Goal: Navigation & Orientation: Find specific page/section

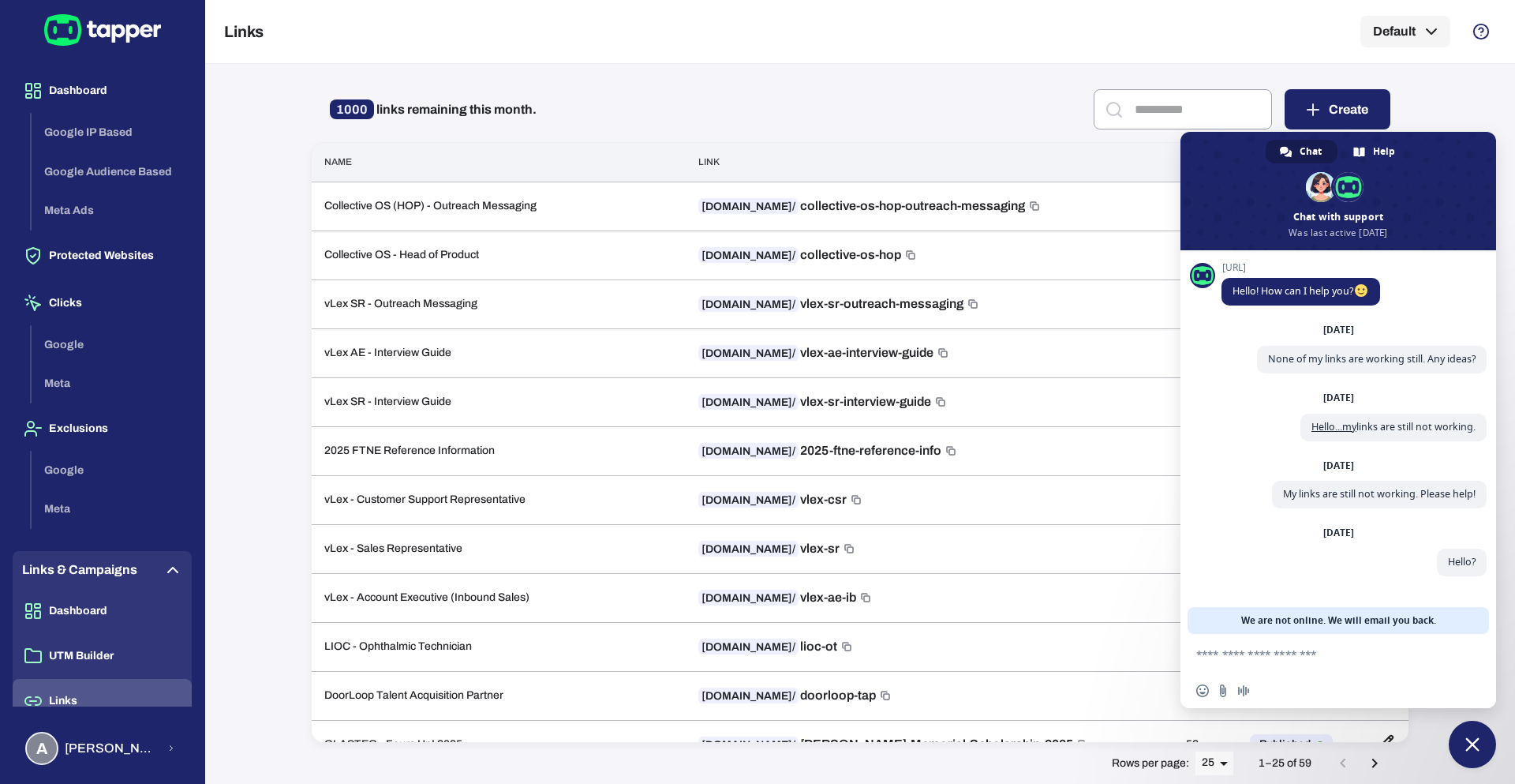
click at [1469, 758] on span "Close chat" at bounding box center [1473, 744] width 47 height 47
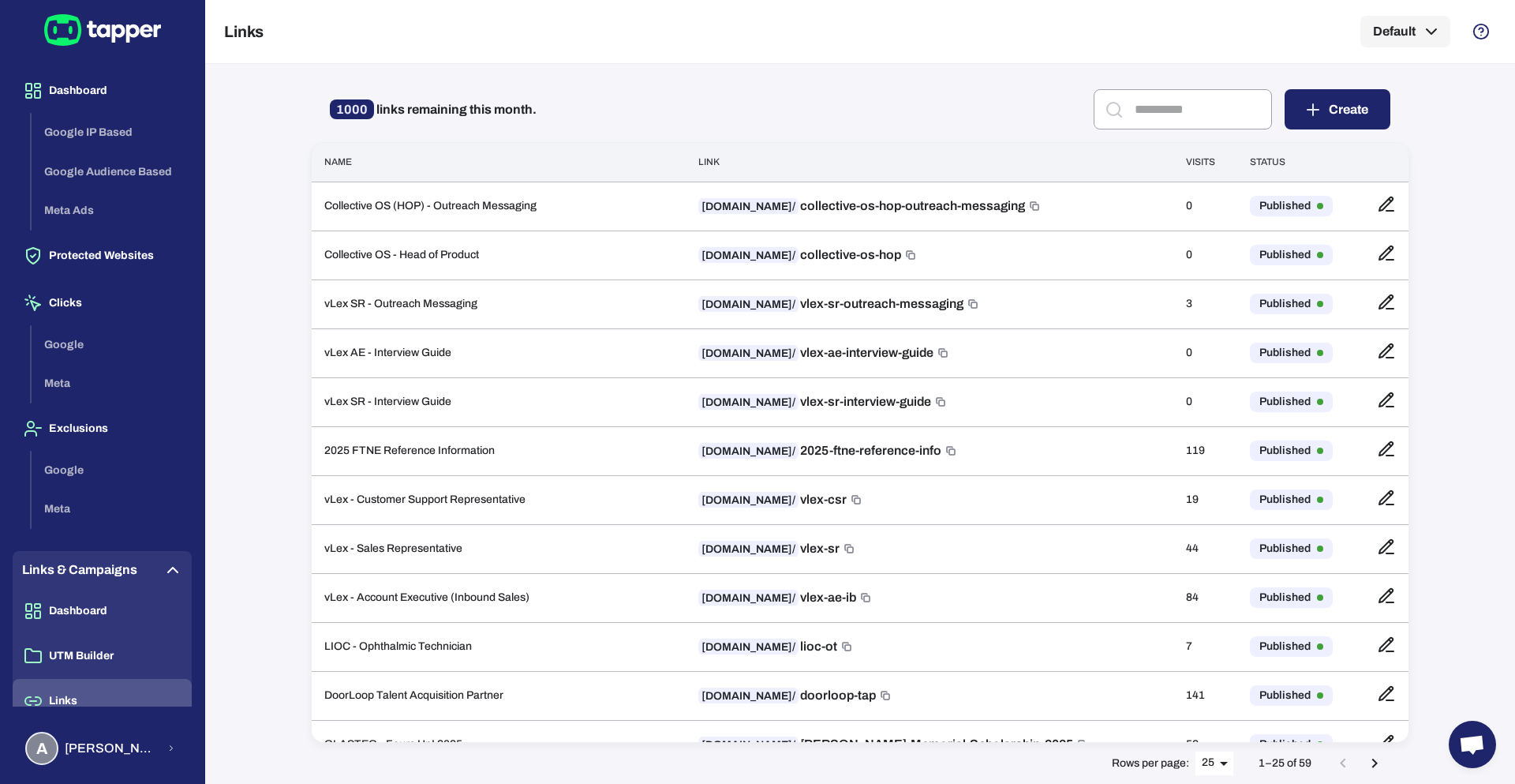
click at [1477, 755] on span "Open chat" at bounding box center [1472, 746] width 27 height 22
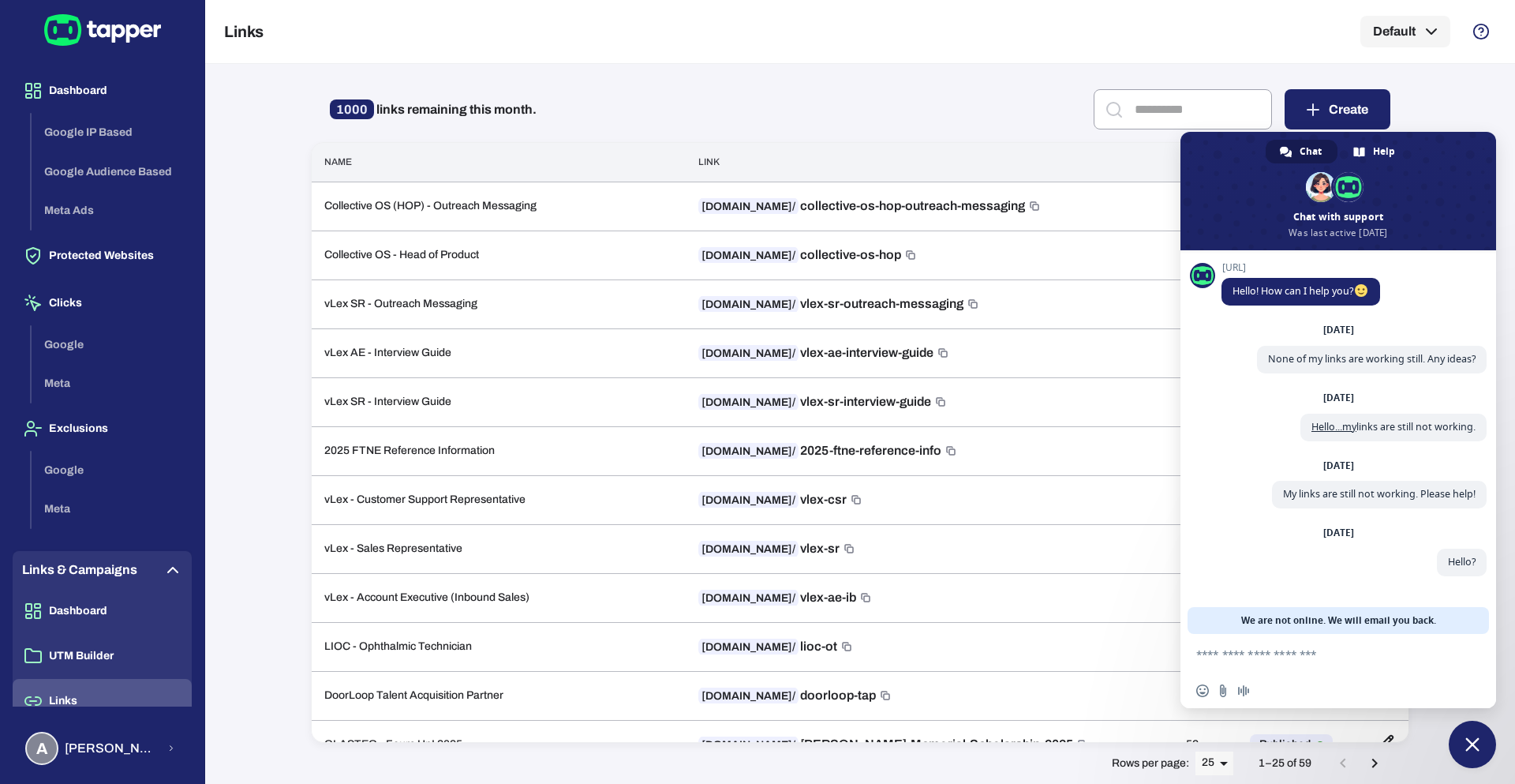
click at [1477, 754] on span "Close chat" at bounding box center [1473, 744] width 47 height 47
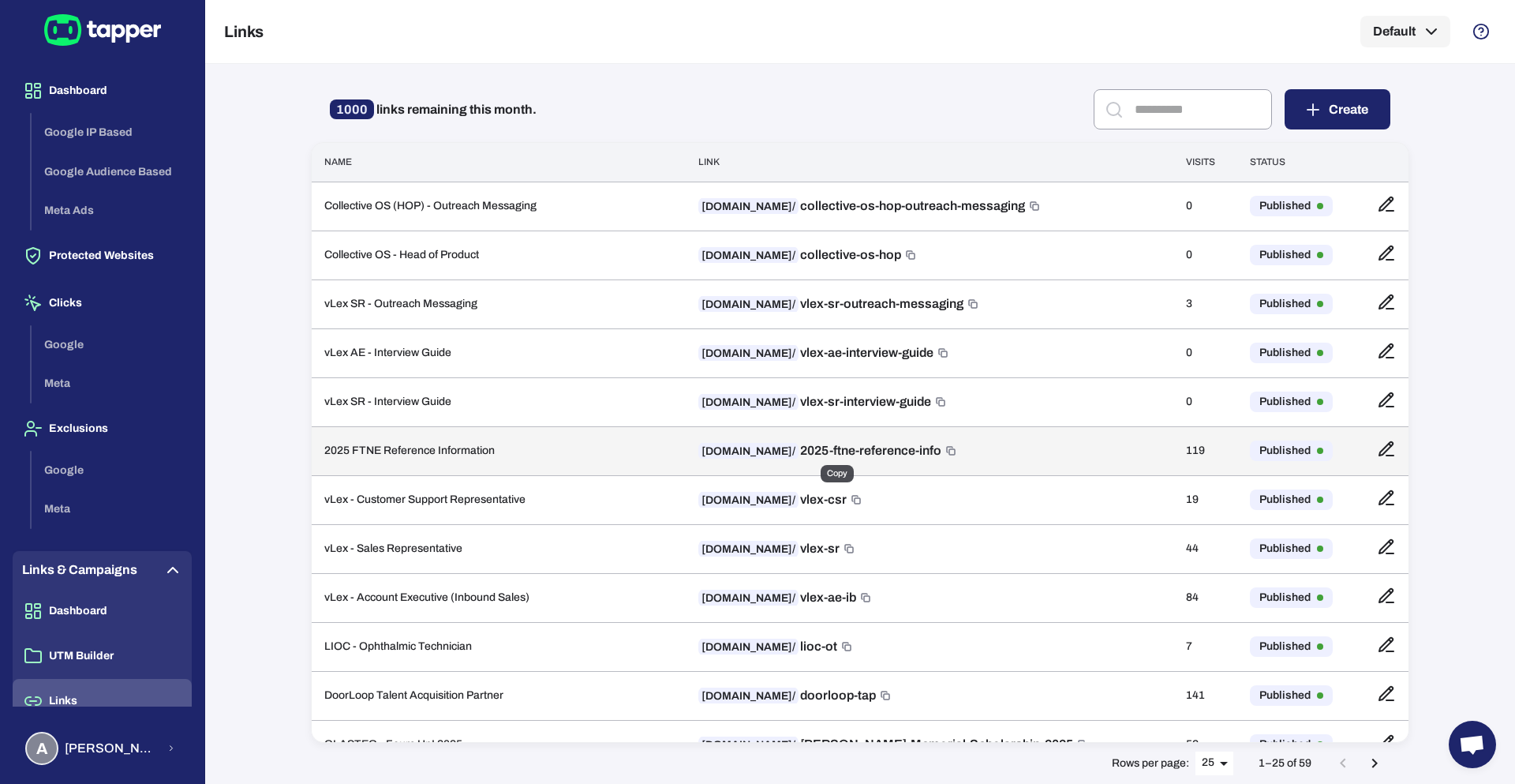
click at [954, 455] on icon "Copy" at bounding box center [951, 451] width 10 height 10
